Goal: Task Accomplishment & Management: Manage account settings

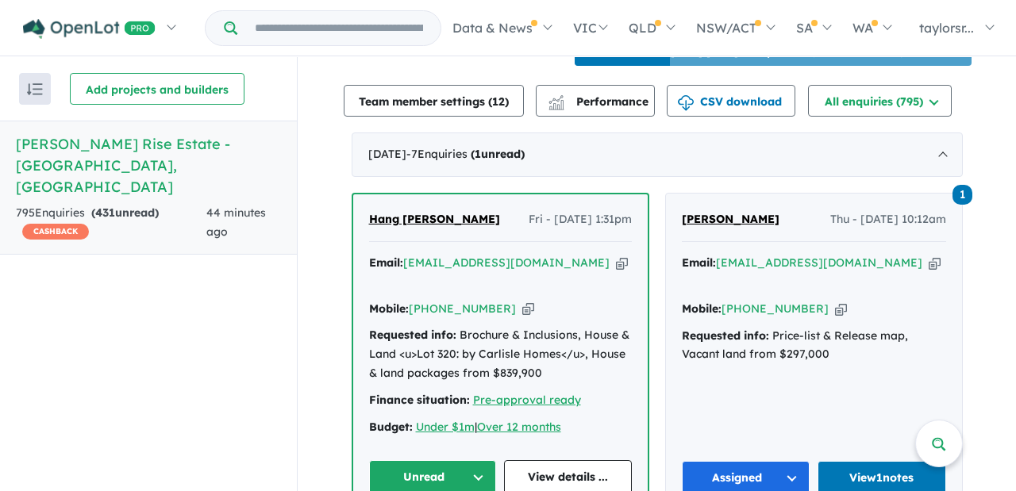
scroll to position [636, 0]
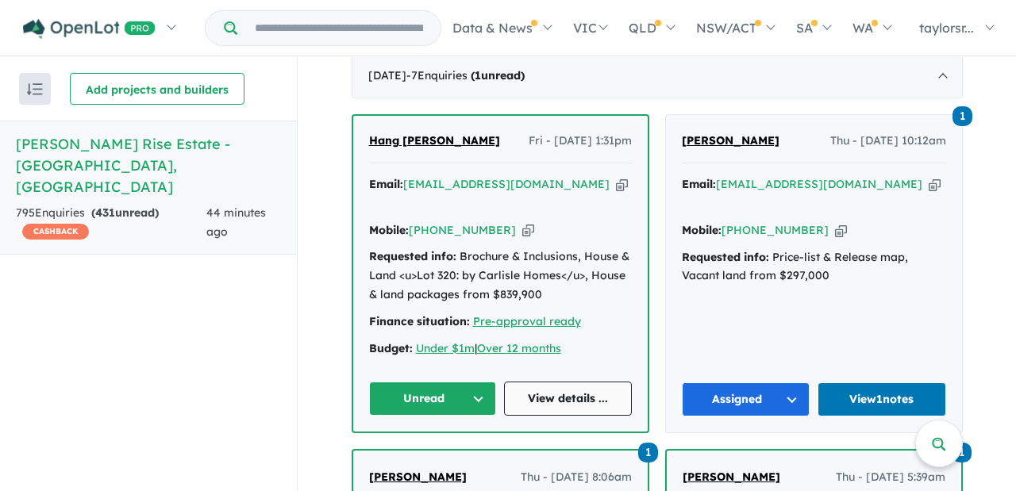
click at [580, 382] on link "View details ..." at bounding box center [568, 399] width 128 height 34
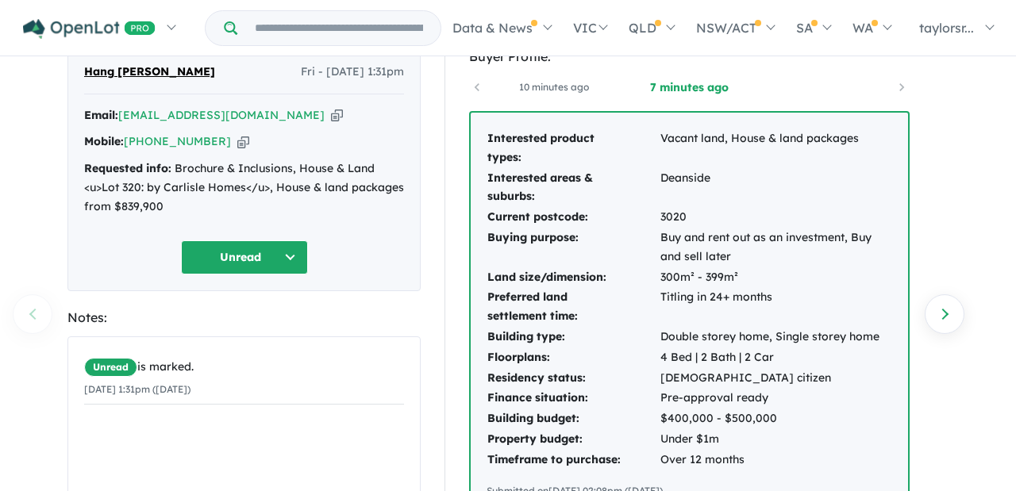
scroll to position [64, 0]
click at [296, 247] on button "Unread" at bounding box center [244, 257] width 127 height 34
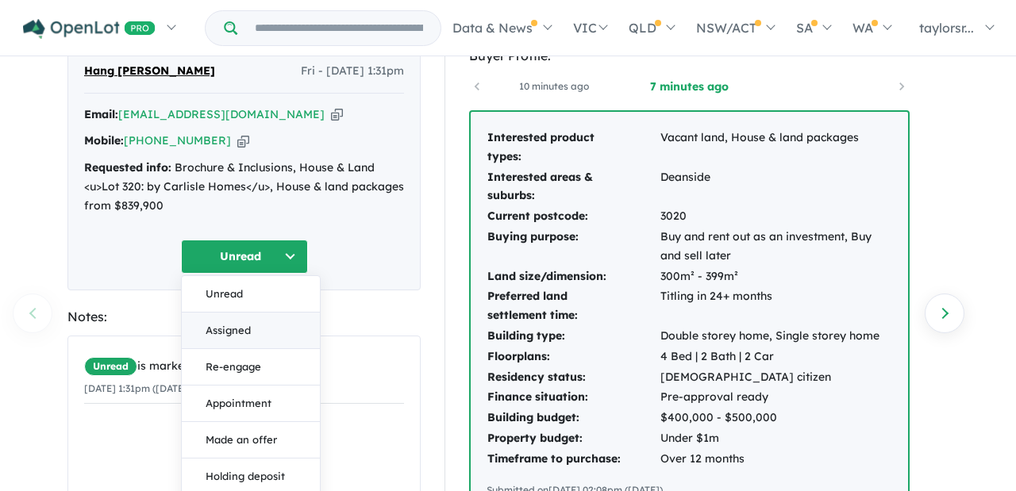
click at [247, 330] on button "Assigned" at bounding box center [251, 331] width 138 height 37
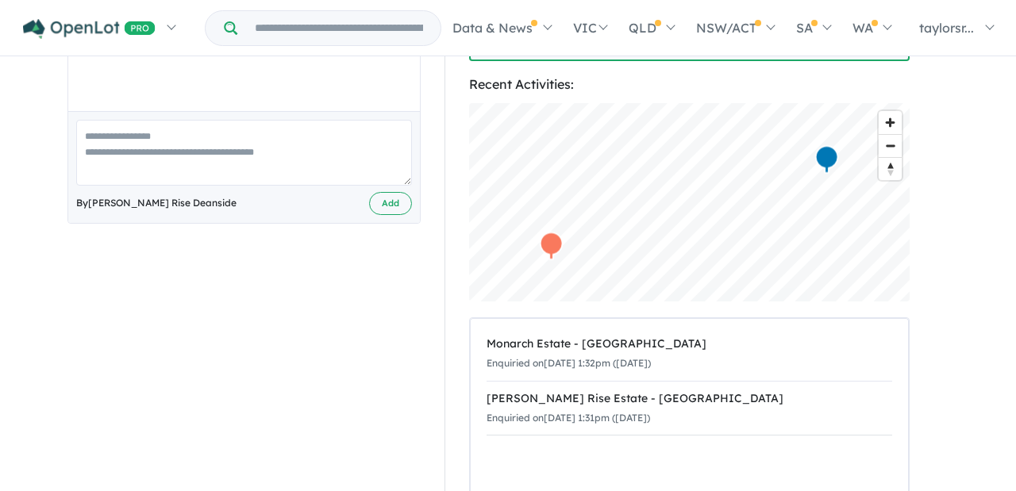
scroll to position [487, 0]
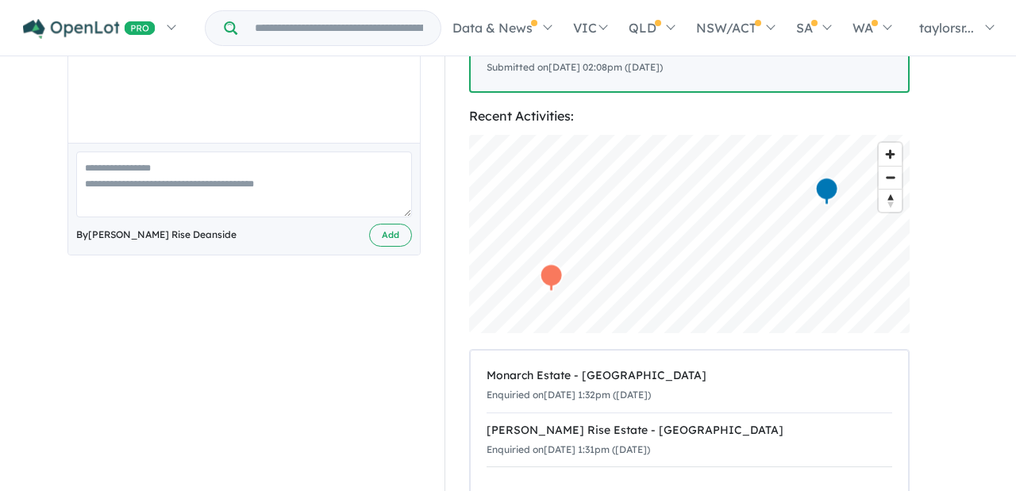
click at [158, 170] on textarea at bounding box center [244, 185] width 336 height 66
paste textarea "**********"
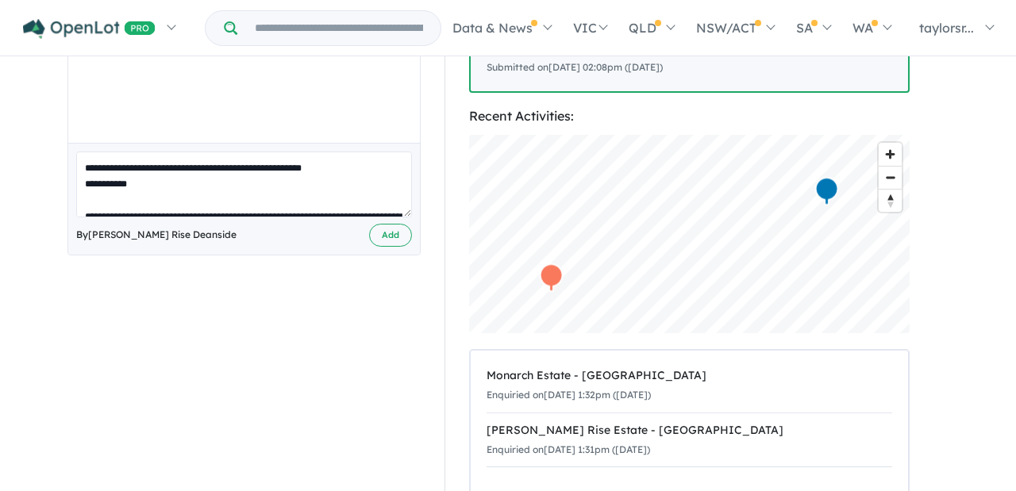
scroll to position [443, 0]
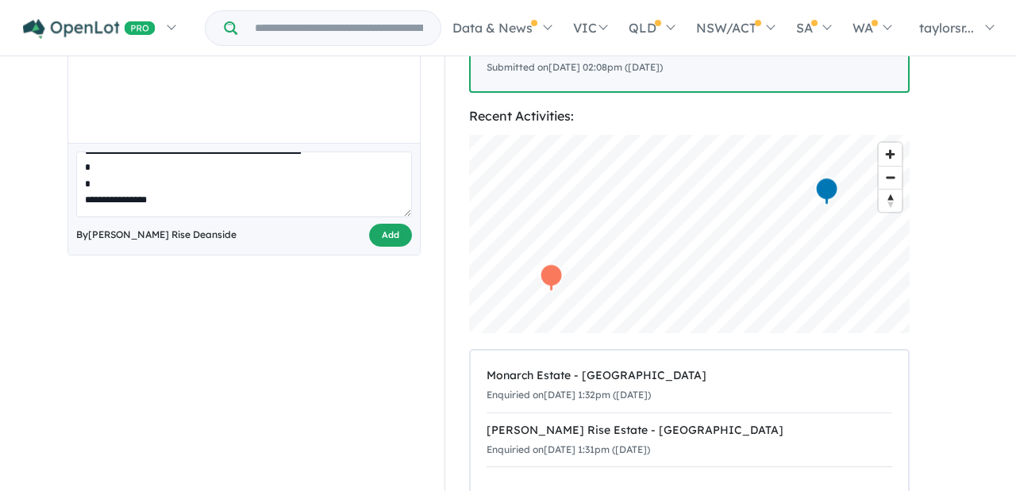
type textarea "**********"
click at [389, 236] on button "Add" at bounding box center [390, 235] width 43 height 23
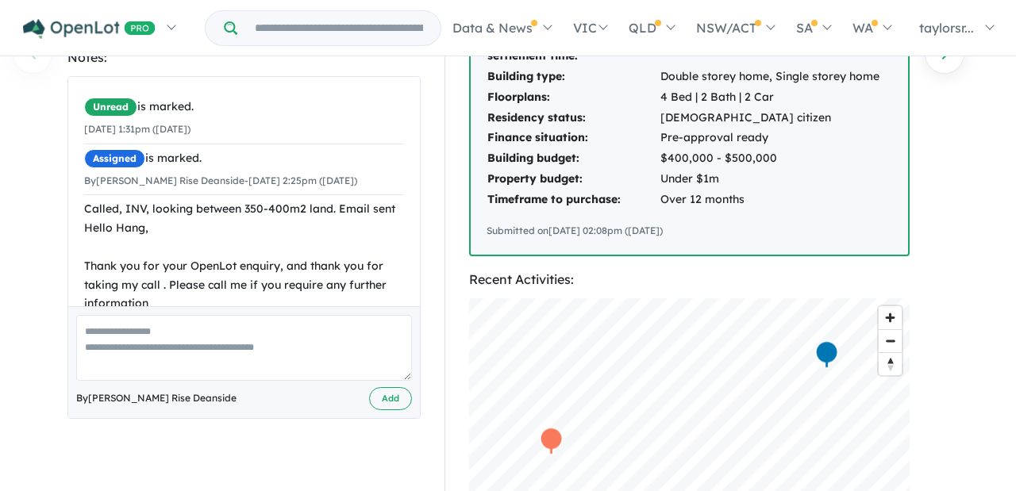
scroll to position [0, 0]
